Goal: Task Accomplishment & Management: Use online tool/utility

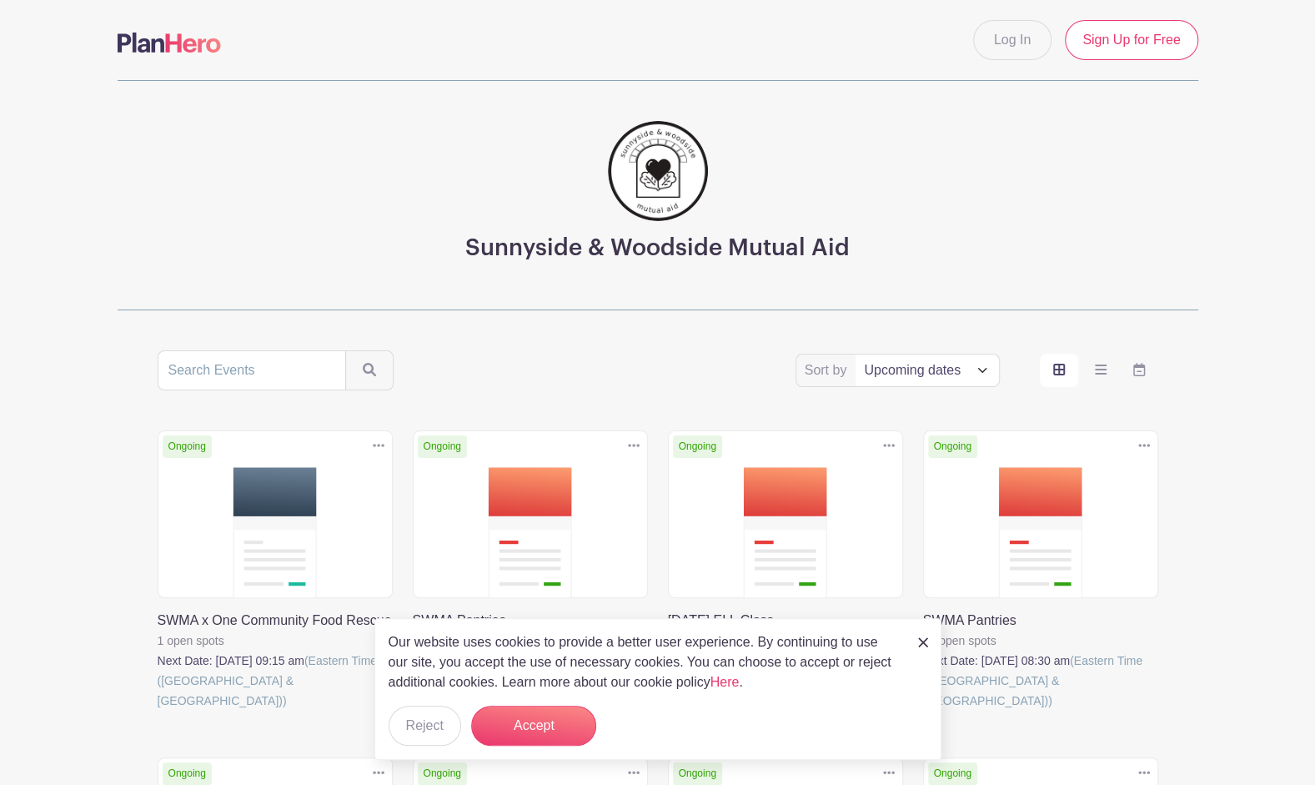
click at [68, 387] on main "Log In Sign Up for Free Sunnyside & Woodside Mutual Aid Sort by Title Recently …" at bounding box center [657, 767] width 1315 height 1535
click at [514, 727] on button "Accept" at bounding box center [533, 726] width 125 height 40
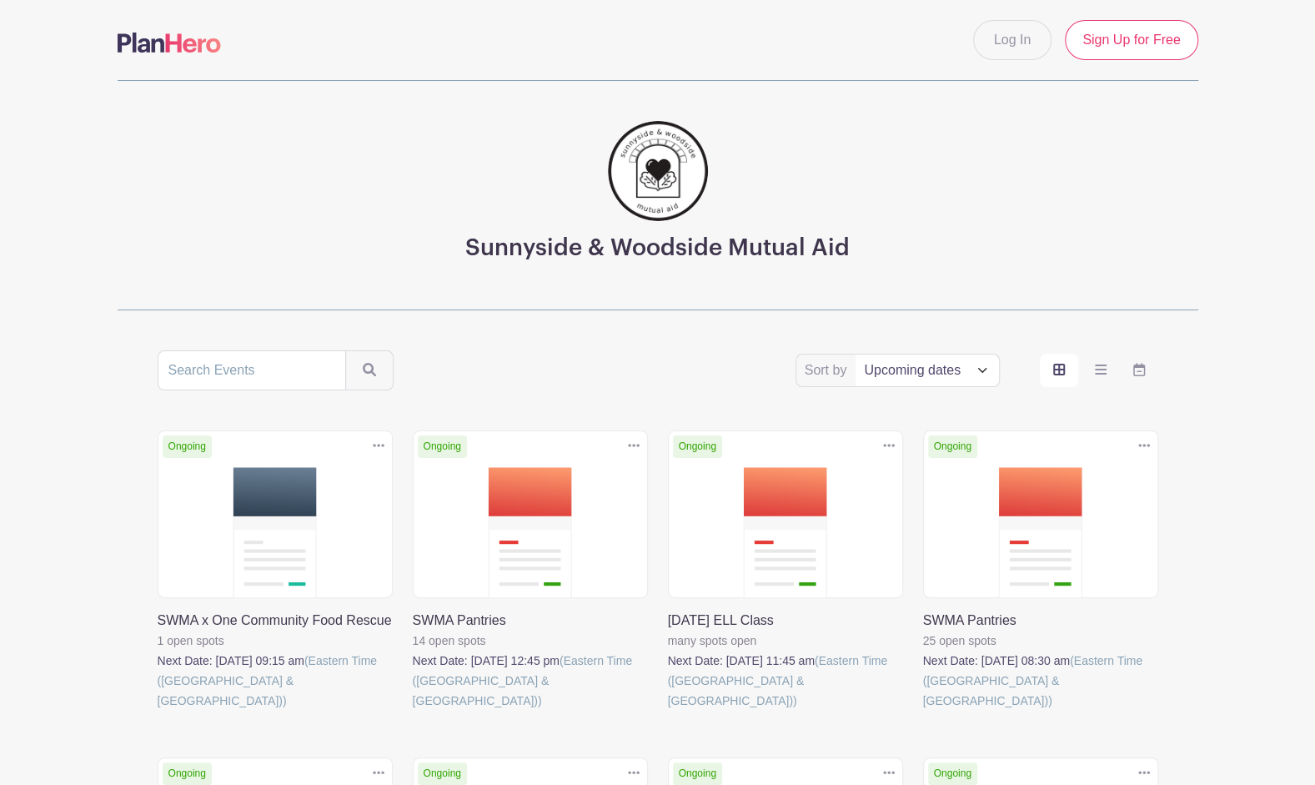
click at [413, 711] on link at bounding box center [413, 711] width 0 height 0
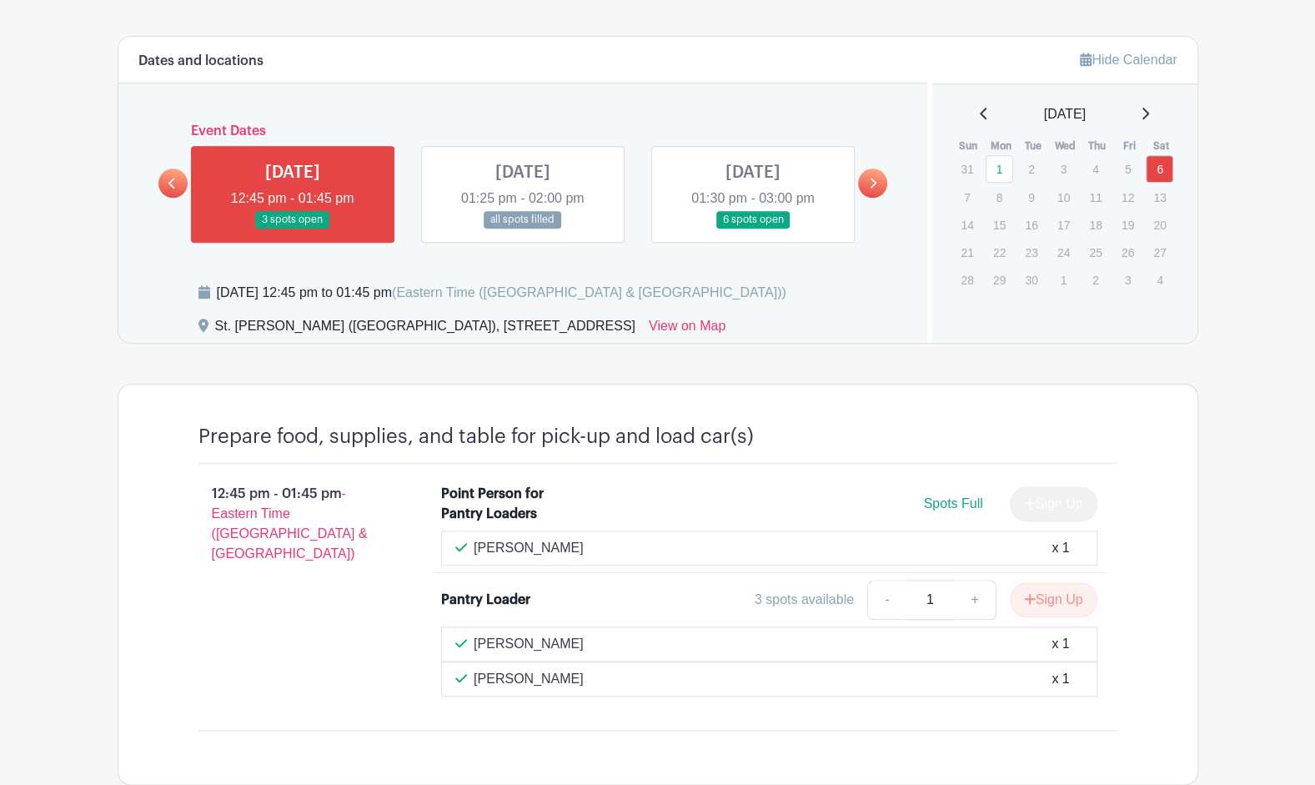
scroll to position [867, 0]
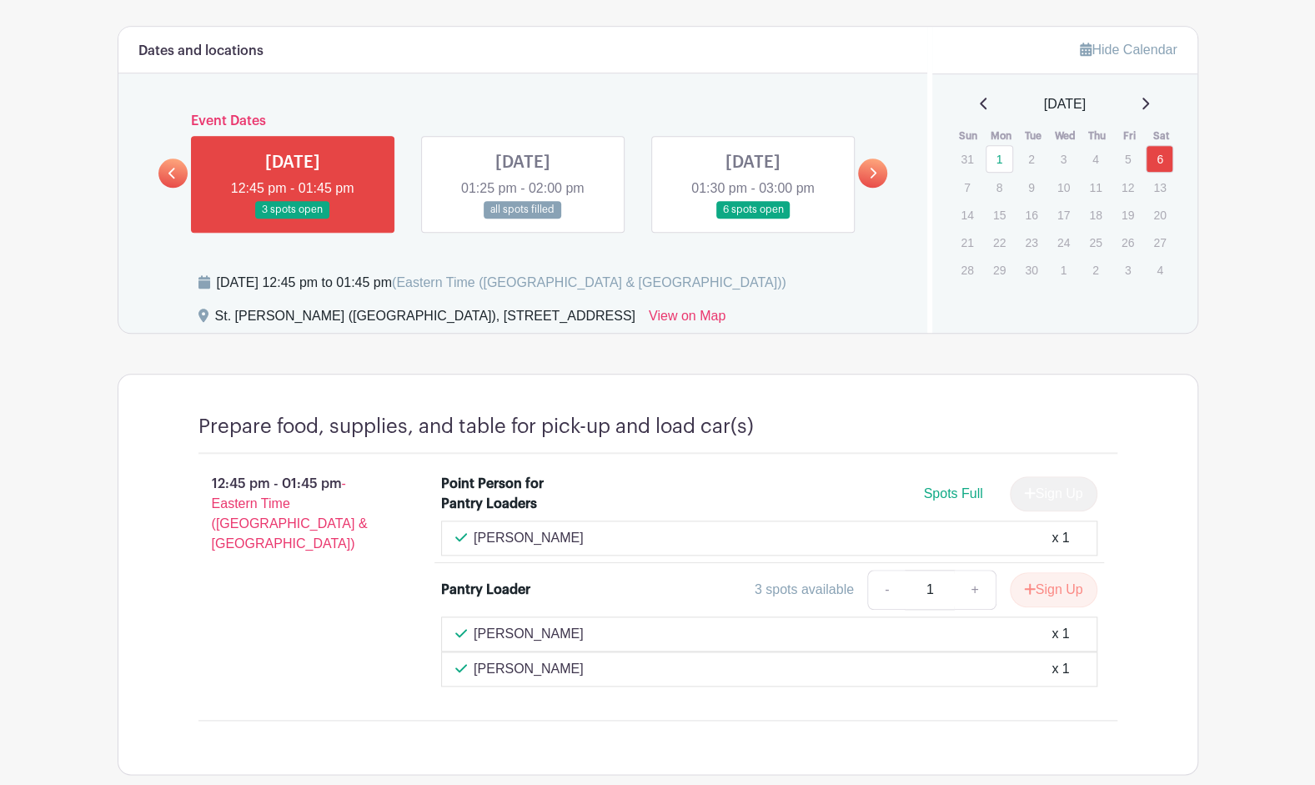
click at [523, 218] on link at bounding box center [523, 218] width 0 height 0
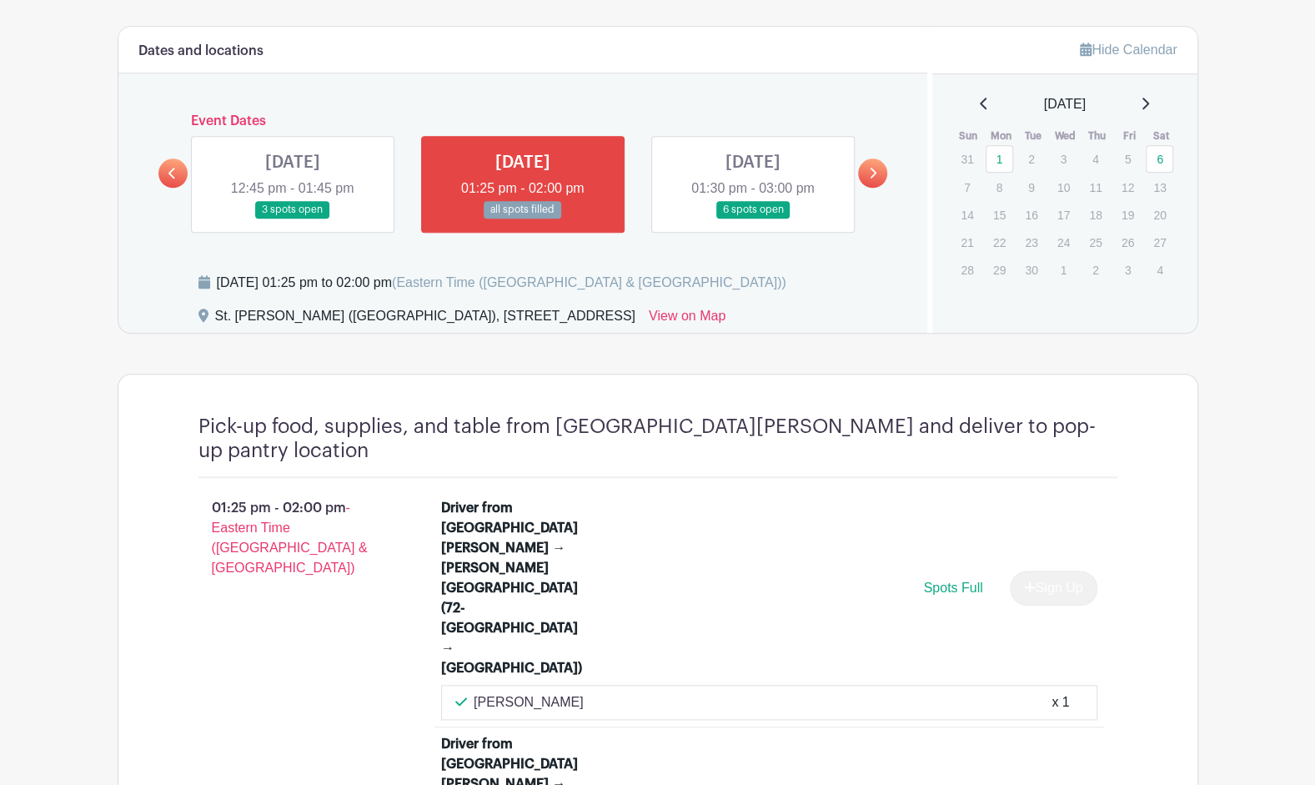
click at [753, 218] on link at bounding box center [753, 218] width 0 height 0
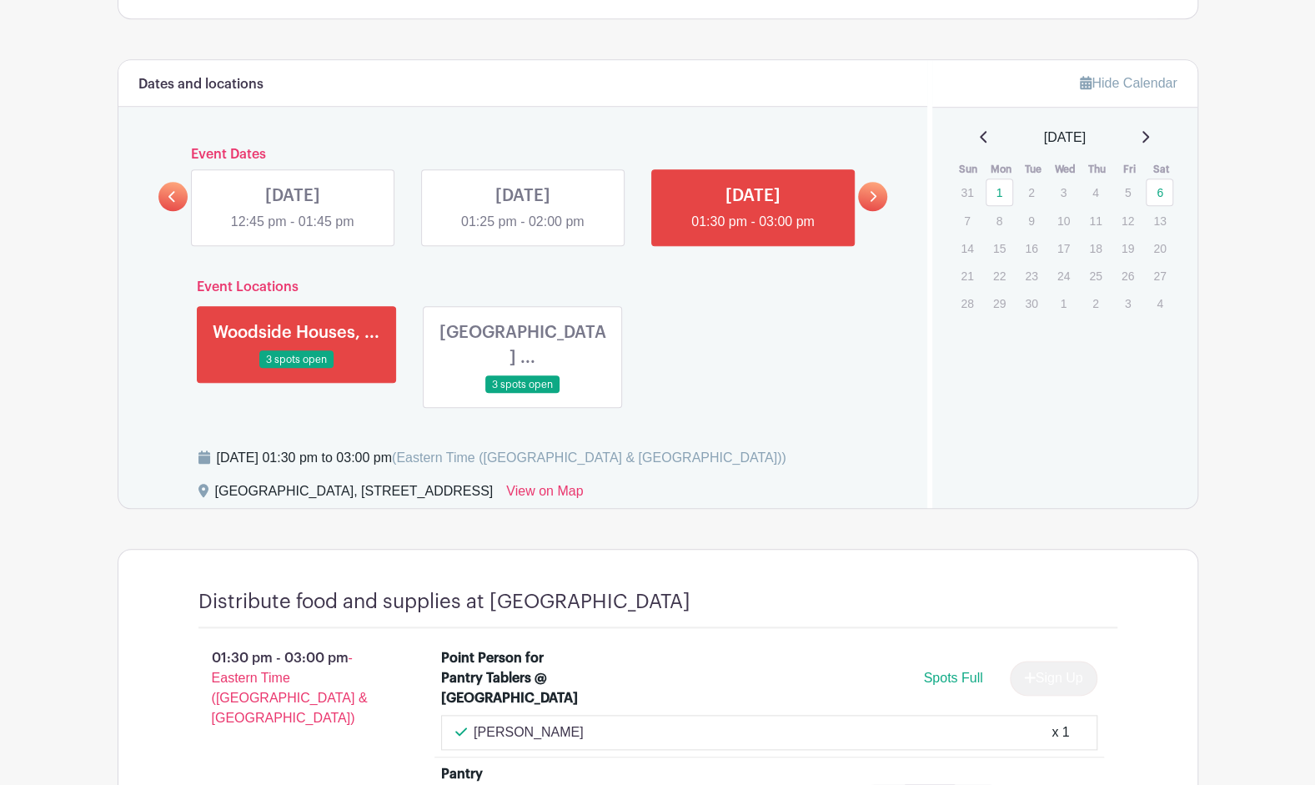
scroll to position [801, 0]
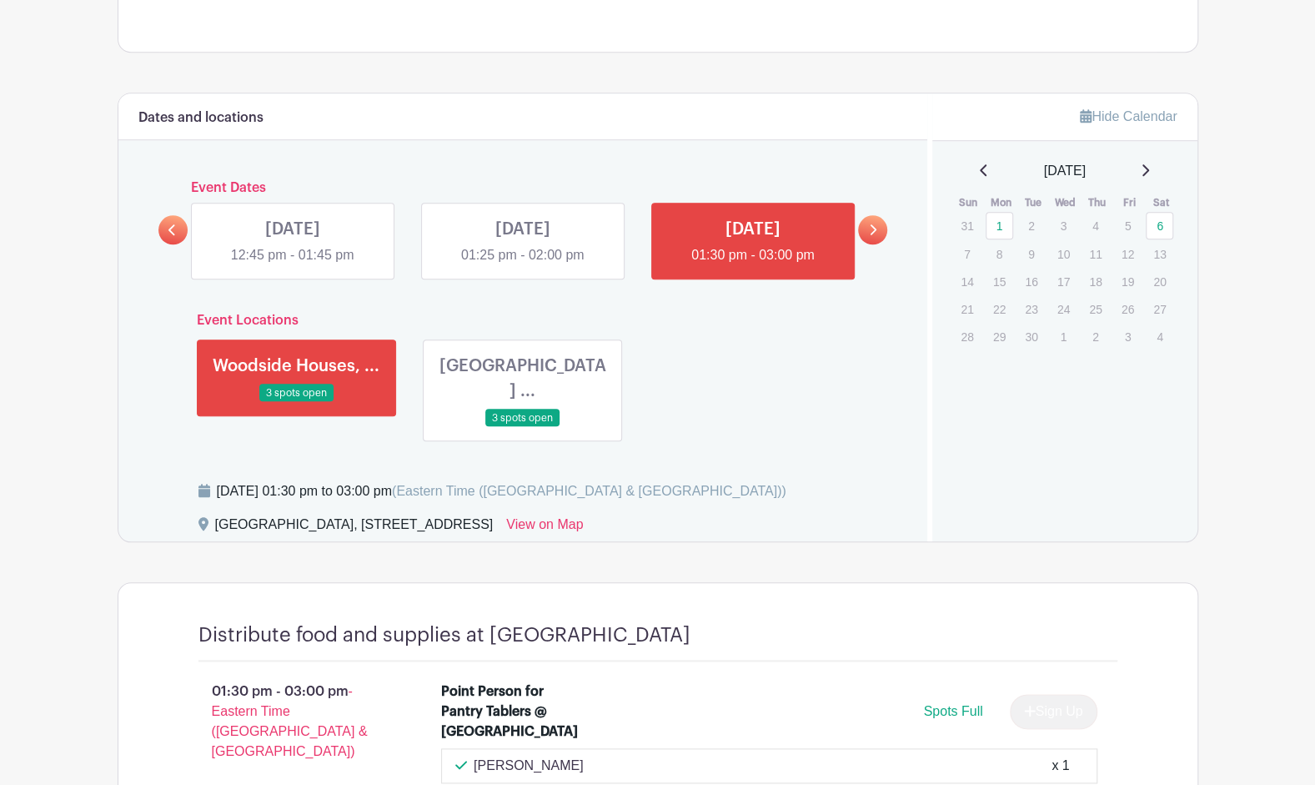
click at [523, 427] on link at bounding box center [523, 427] width 0 height 0
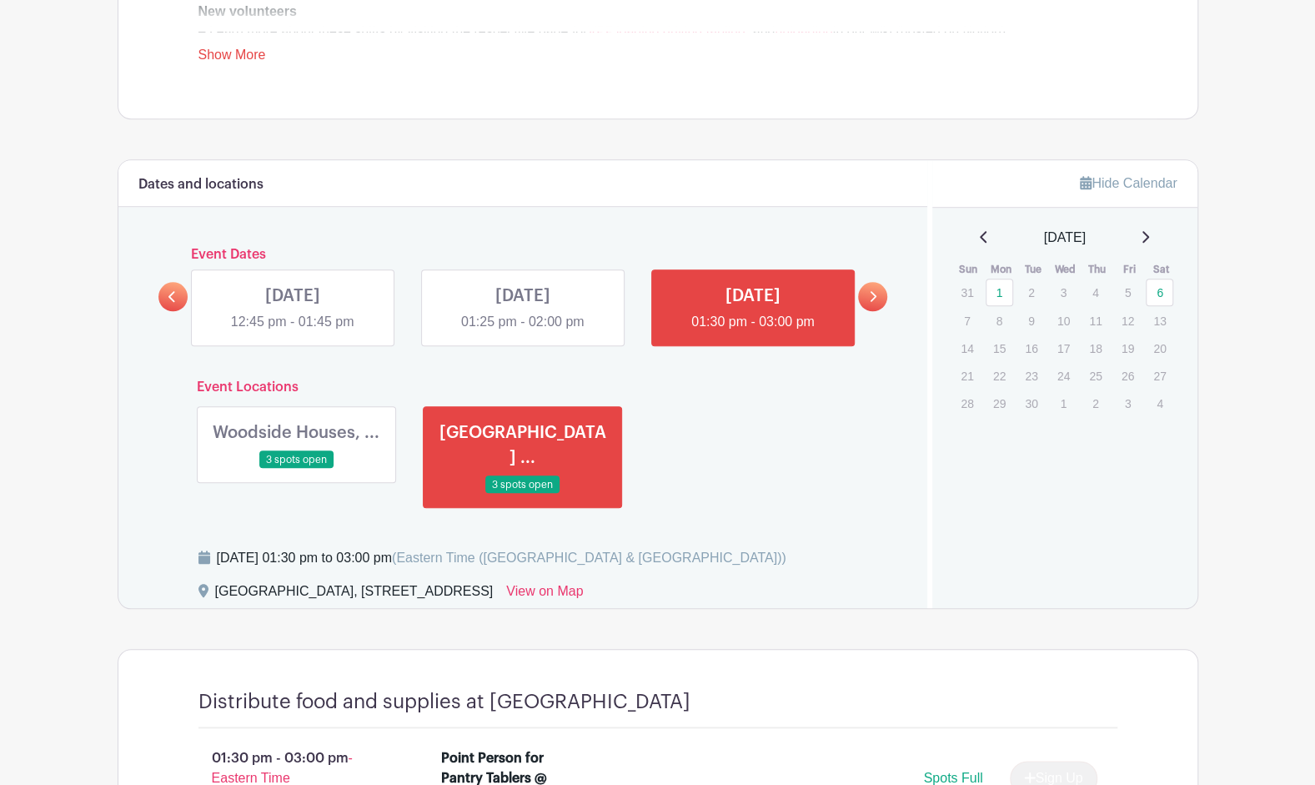
scroll to position [701, 0]
